Goal: Entertainment & Leisure: Consume media (video, audio)

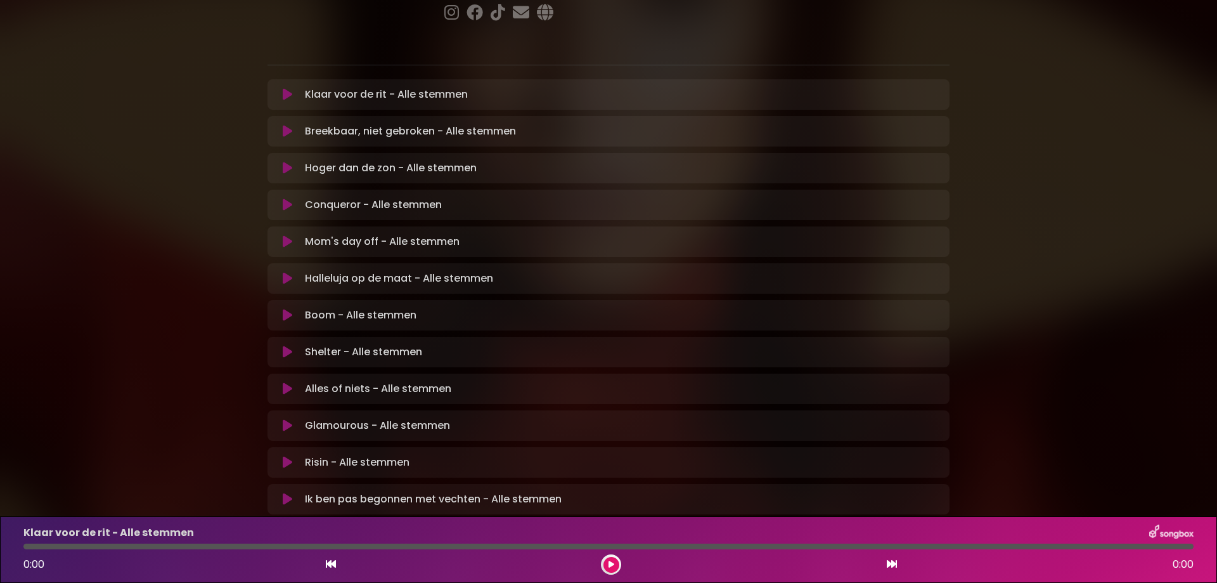
scroll to position [259, 0]
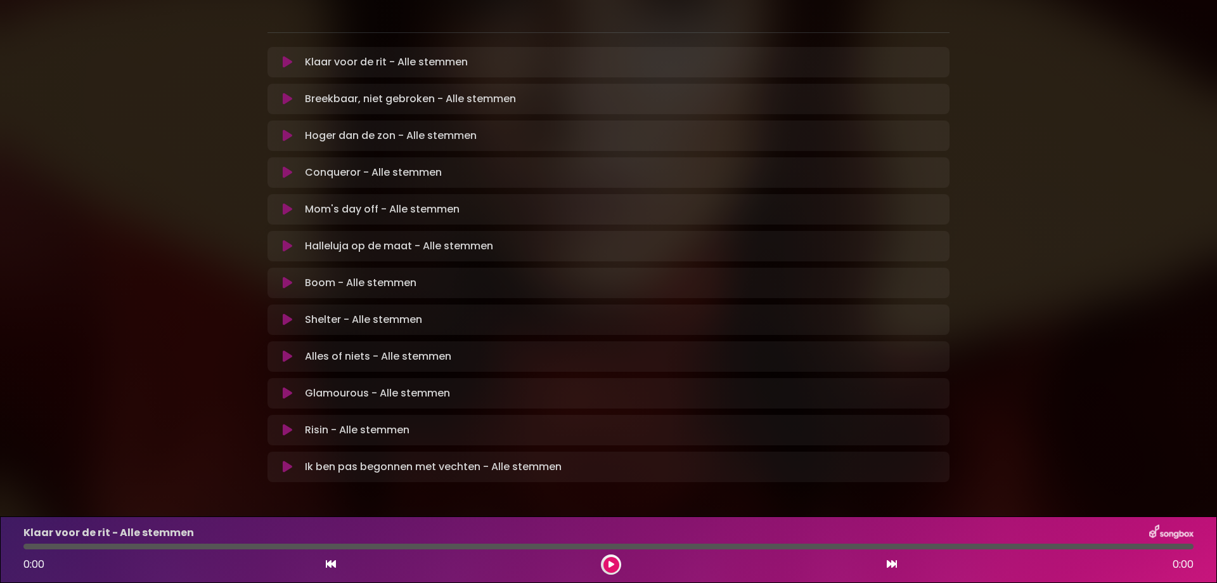
click at [288, 460] on icon at bounding box center [288, 466] width 10 height 13
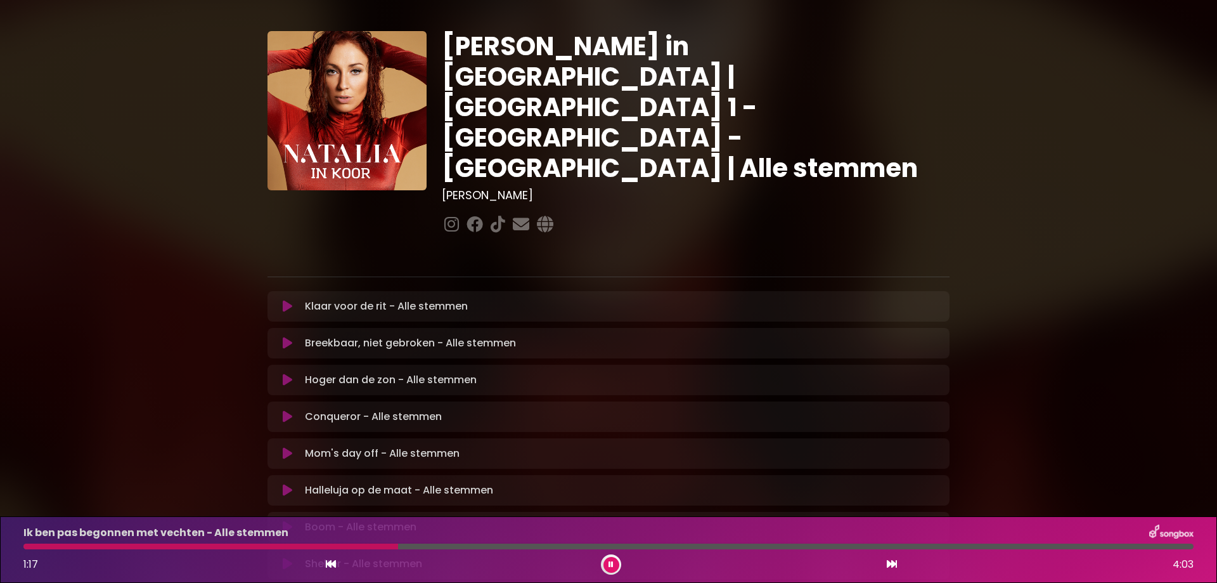
scroll to position [0, 0]
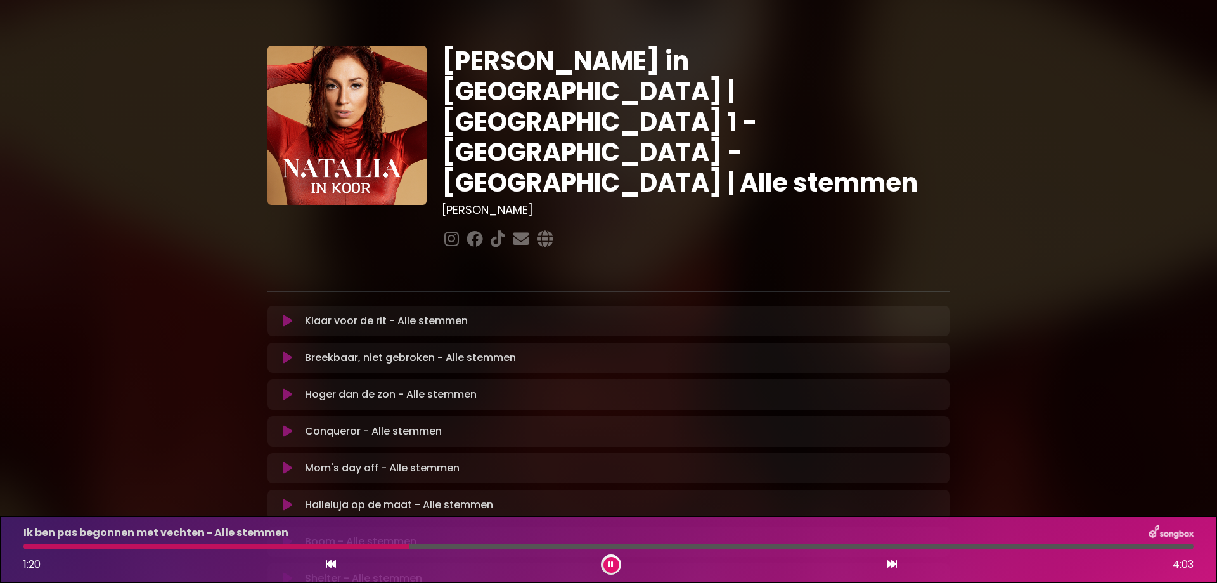
click at [287, 314] on icon at bounding box center [288, 320] width 10 height 13
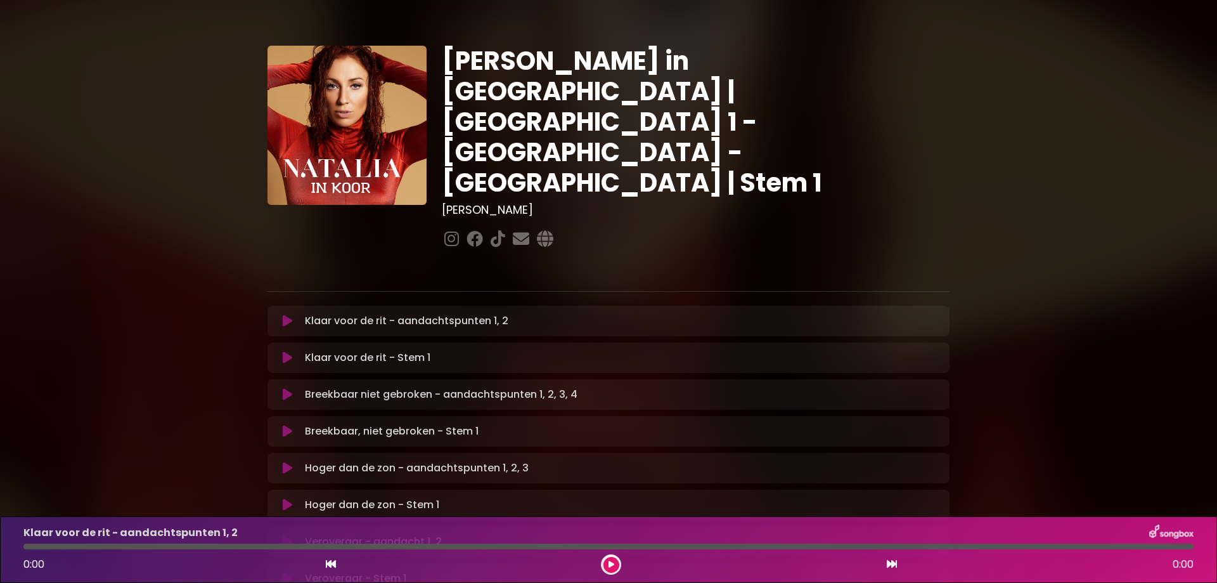
click at [342, 313] on font "Klaar voor de rit - aandachtspunten 1, 2" at bounding box center [407, 320] width 204 height 15
click at [444, 313] on font "Klaar voor de rit - aandachtspunten 1, 2" at bounding box center [407, 320] width 204 height 15
click at [285, 314] on icon at bounding box center [288, 320] width 10 height 13
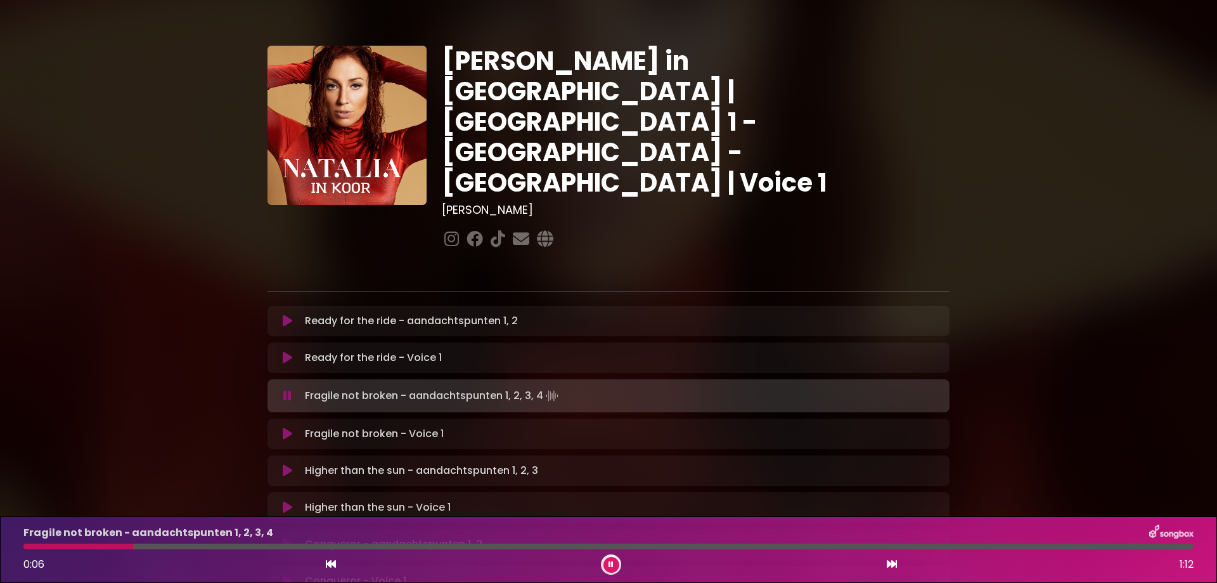
click at [417, 426] on p "Fragile not broken - Voice 1 Loading Track..." at bounding box center [374, 433] width 139 height 15
click at [287, 427] on icon at bounding box center [288, 433] width 10 height 13
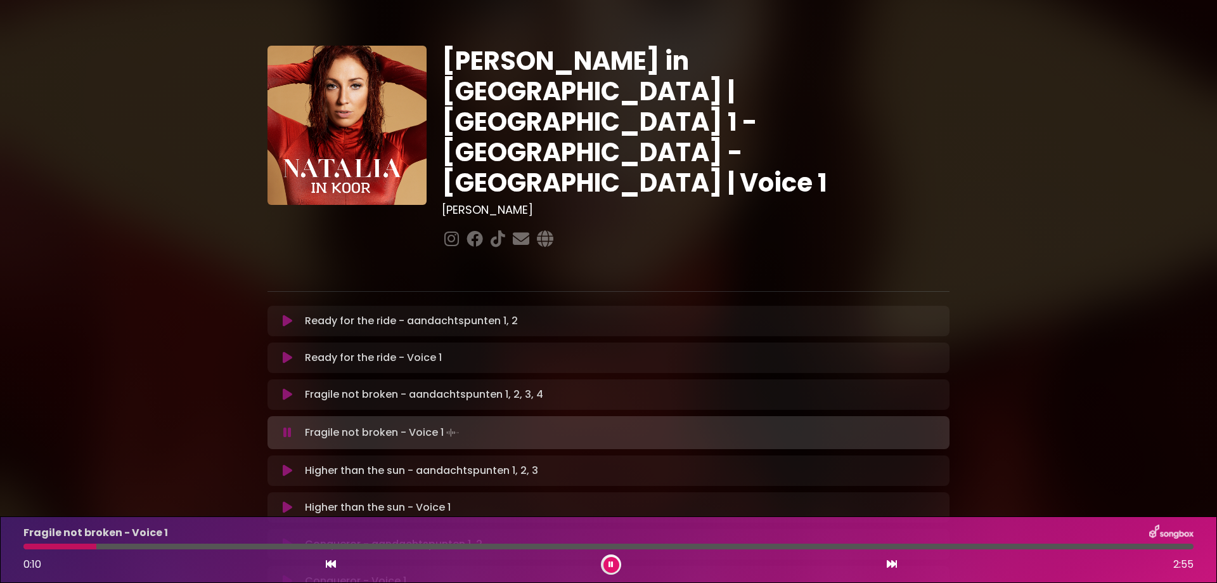
click at [39, 547] on div at bounding box center [59, 546] width 73 height 6
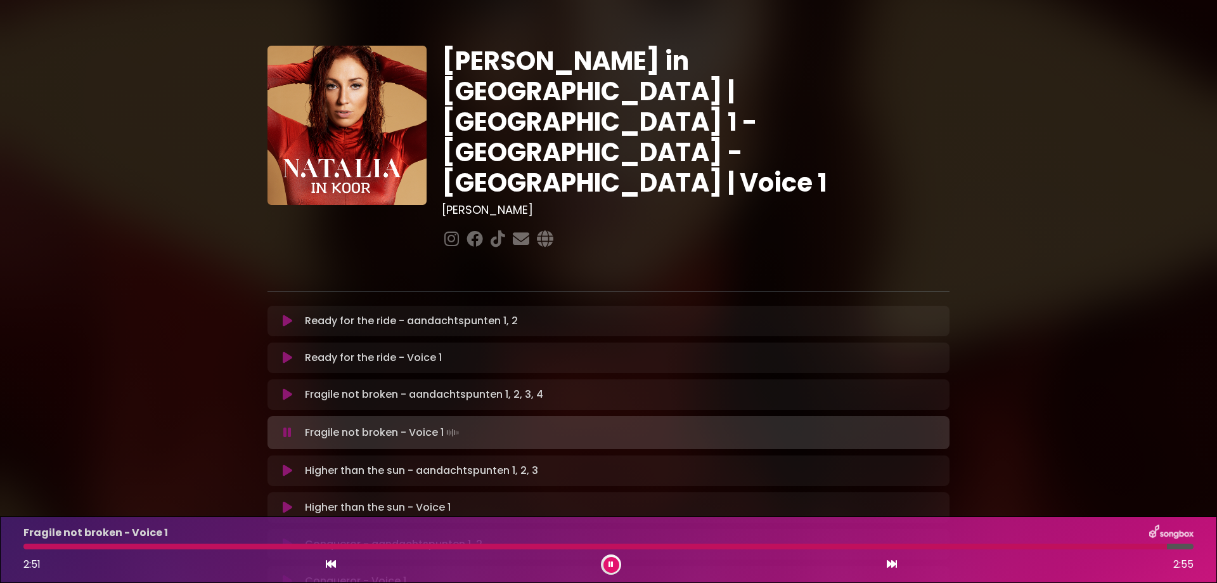
click at [290, 426] on icon at bounding box center [287, 432] width 8 height 13
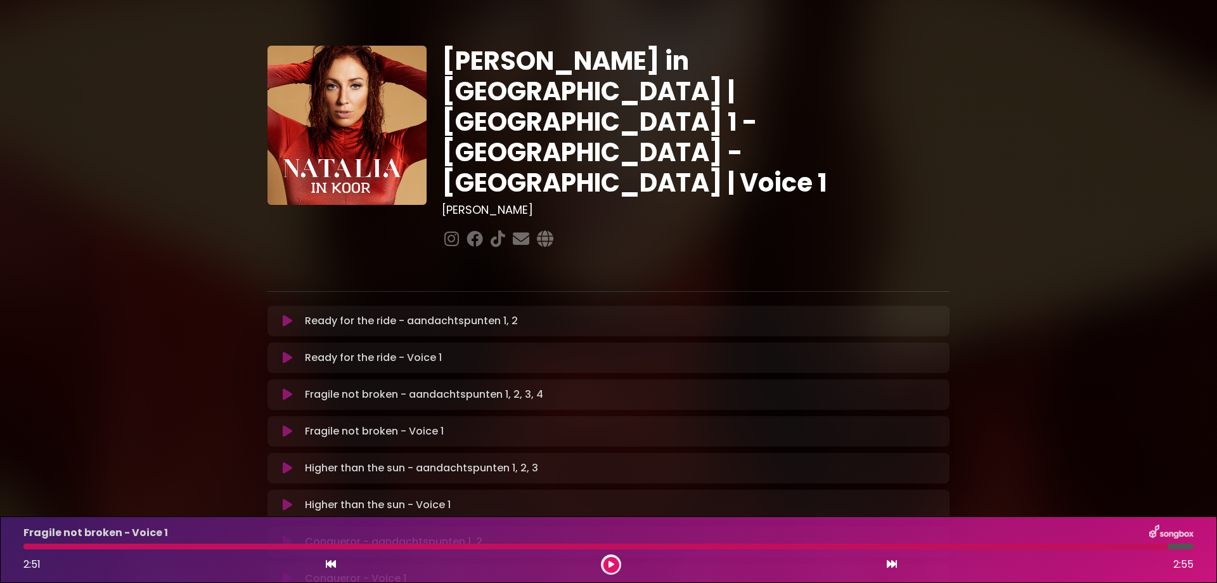
click at [285, 425] on icon at bounding box center [288, 431] width 10 height 13
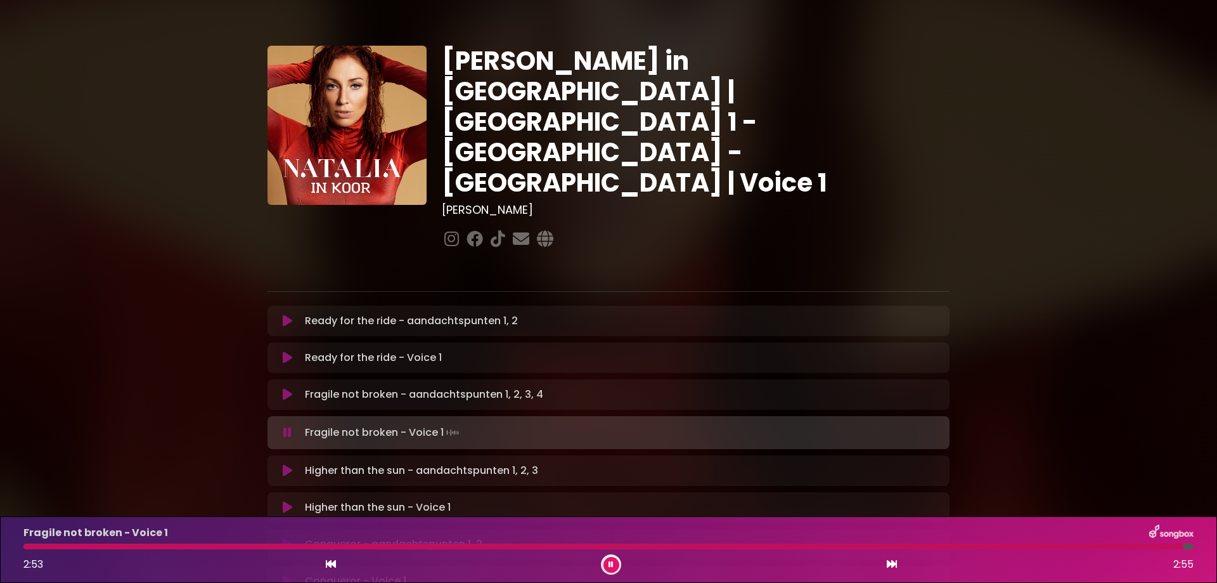
click at [42, 547] on div at bounding box center [603, 546] width 1160 height 6
click at [284, 501] on icon at bounding box center [288, 507] width 10 height 13
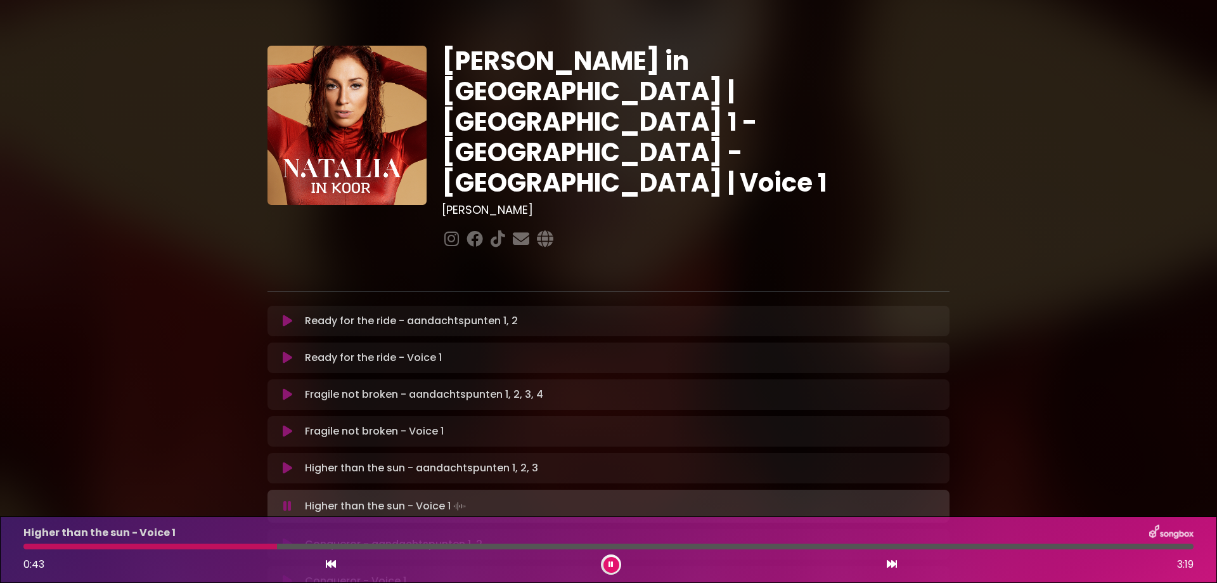
click at [132, 548] on div at bounding box center [150, 546] width 254 height 6
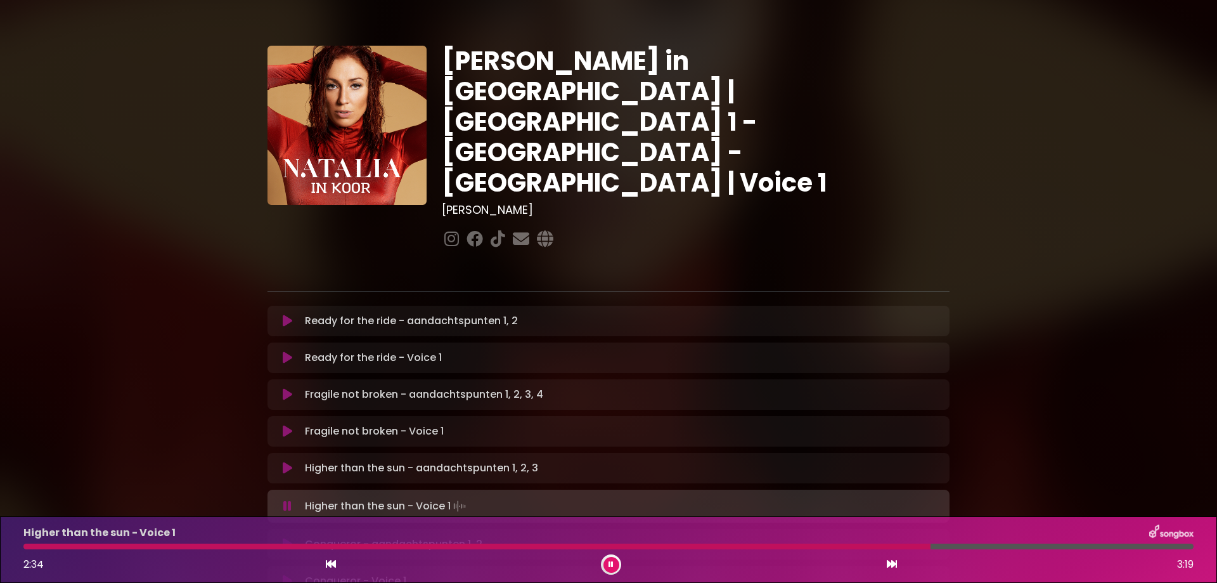
click at [834, 547] on div at bounding box center [476, 546] width 907 height 6
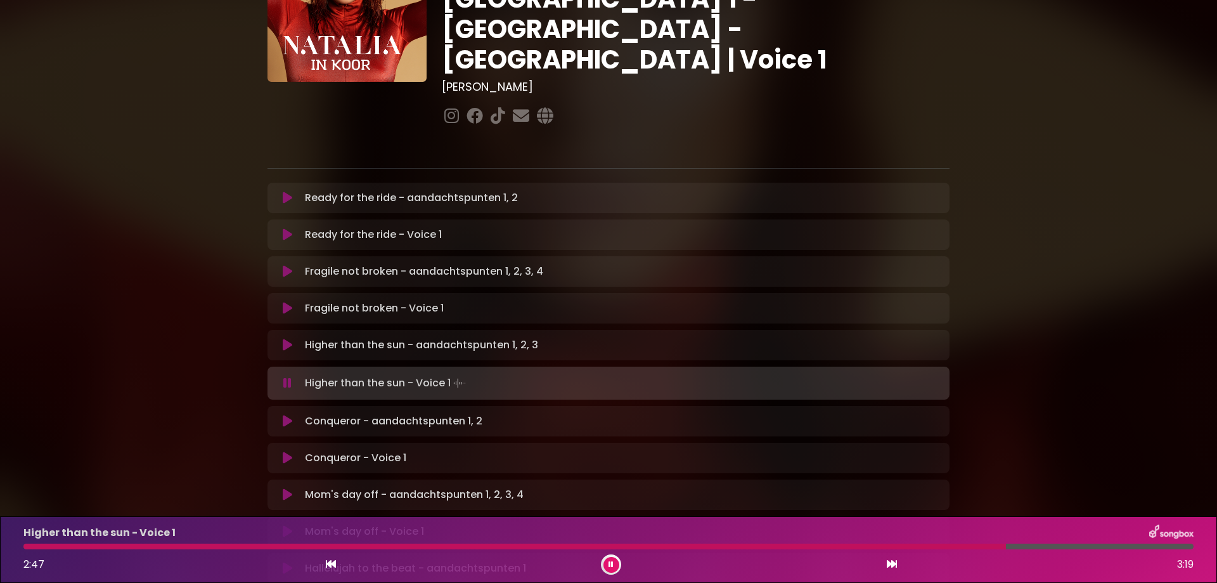
scroll to position [127, 0]
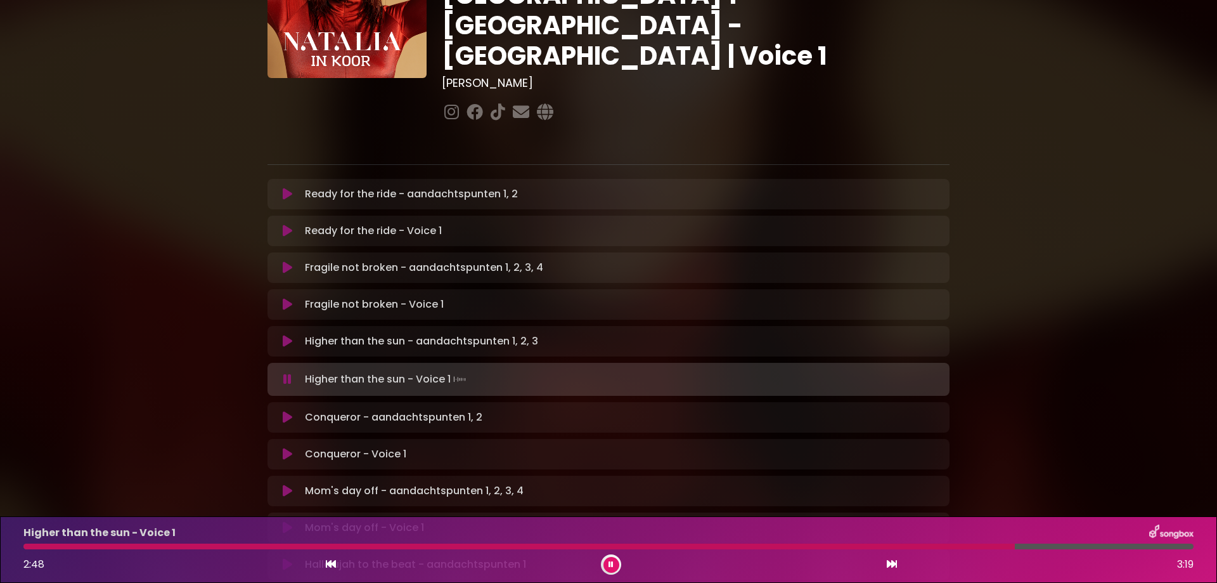
click at [284, 448] on icon at bounding box center [288, 454] width 10 height 13
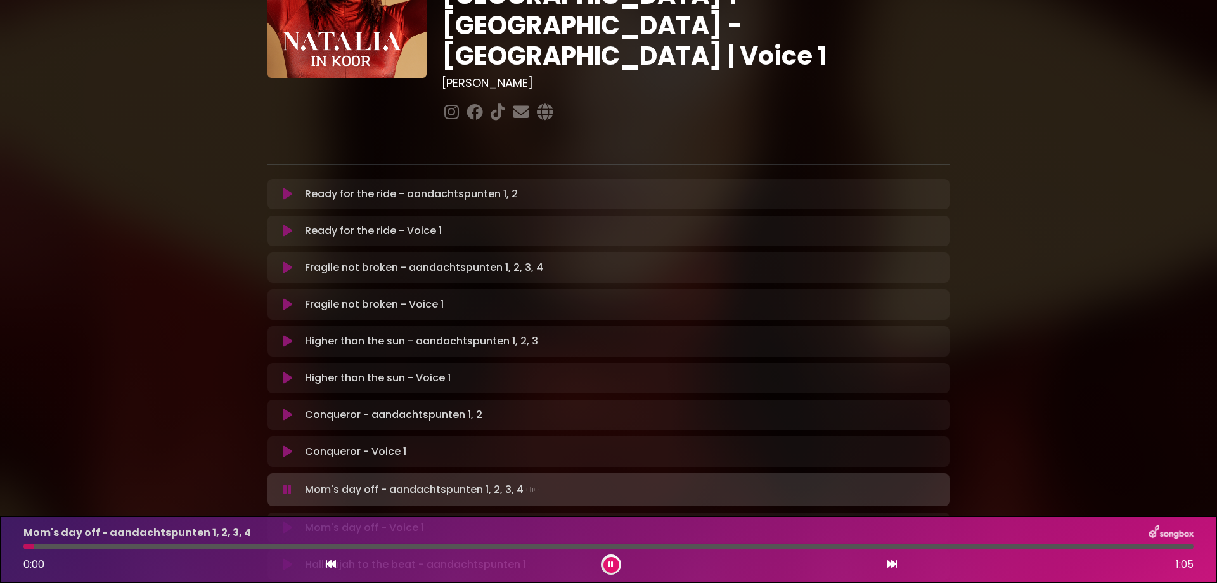
click at [288, 521] on icon at bounding box center [288, 527] width 10 height 13
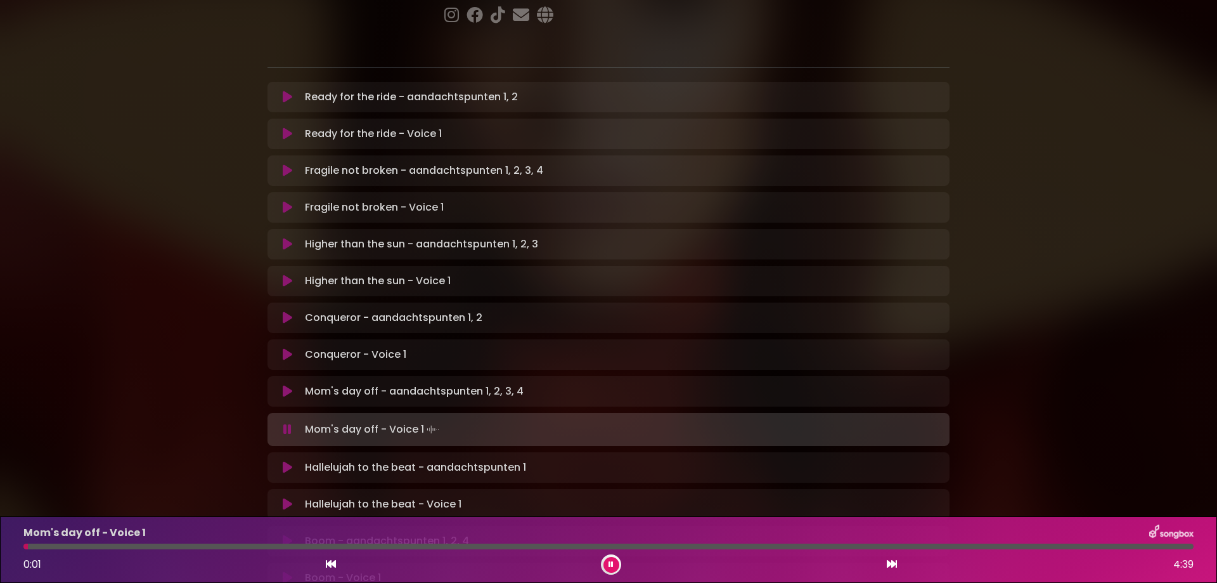
scroll to position [380, 0]
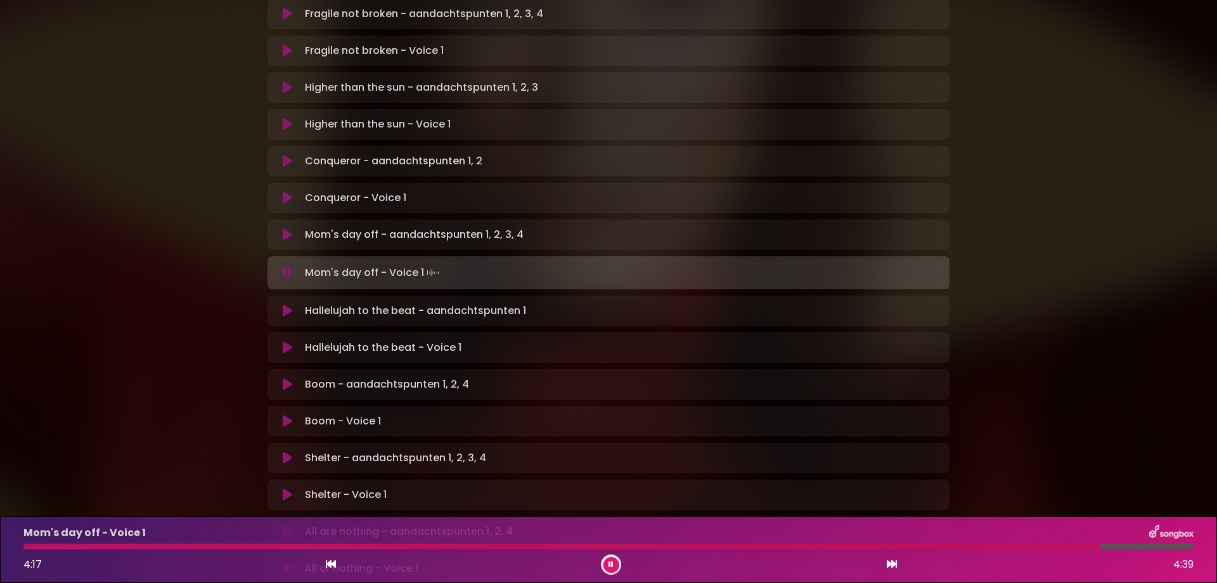
click at [614, 562] on button at bounding box center [612, 565] width 16 height 16
